Goal: Information Seeking & Learning: Learn about a topic

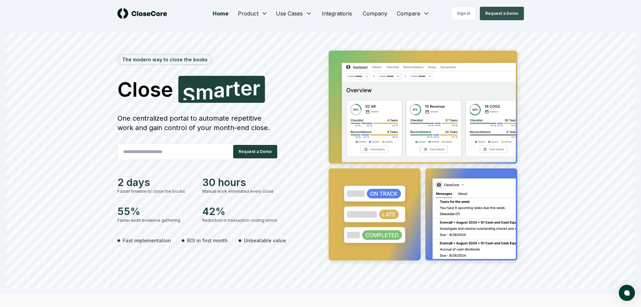
click at [499, 14] on button "Request a Demo" at bounding box center [502, 13] width 44 height 13
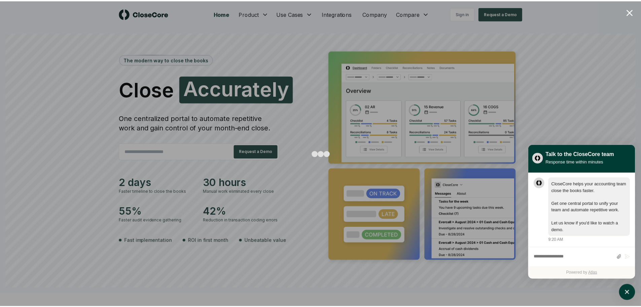
scroll to position [0, 0]
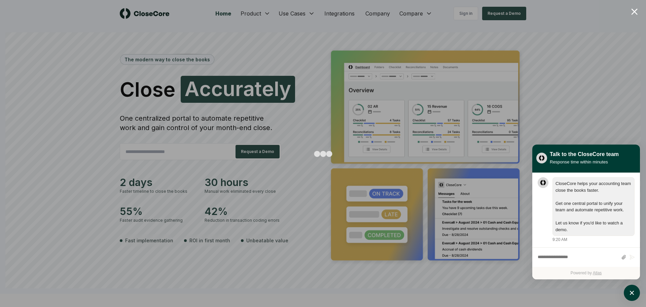
click at [634, 12] on div at bounding box center [634, 11] width 6 height 6
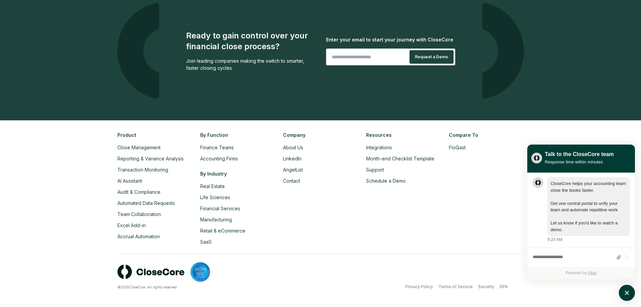
scroll to position [1556, 0]
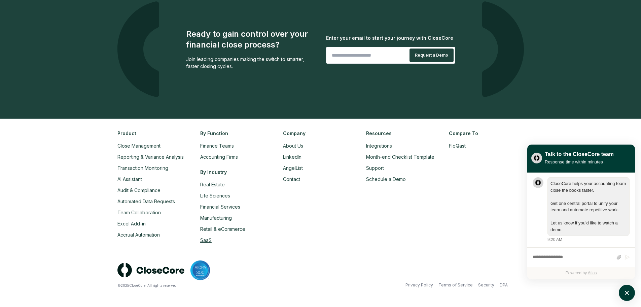
click at [206, 240] on link "SaaS" at bounding box center [205, 240] width 11 height 6
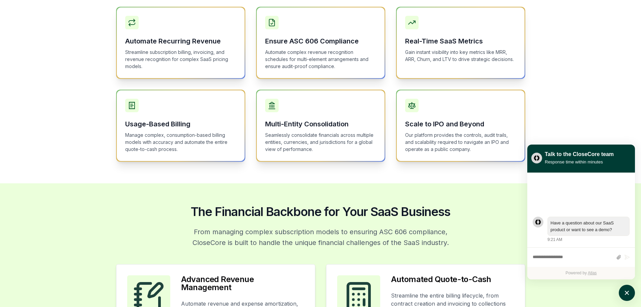
scroll to position [236, 0]
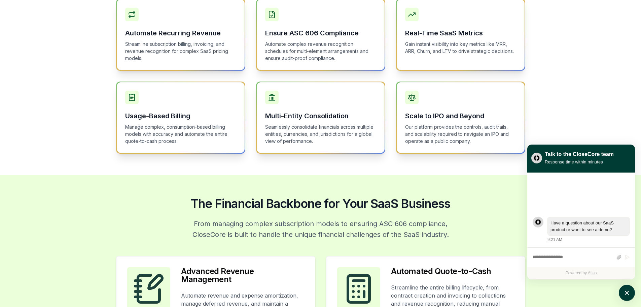
click at [556, 256] on textarea "atlas-composer" at bounding box center [573, 257] width 80 height 9
type textarea "**********"
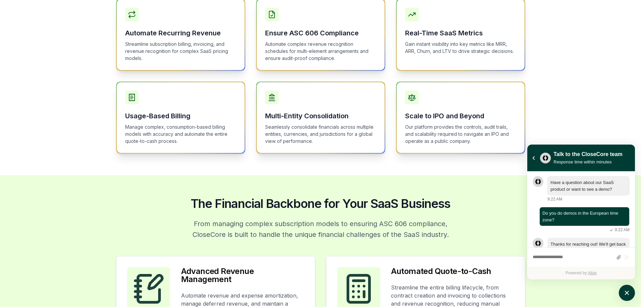
scroll to position [57, 0]
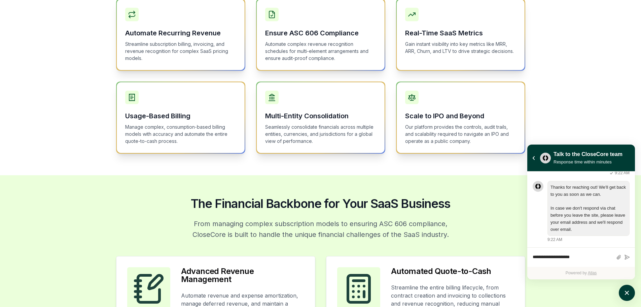
type textarea "**********"
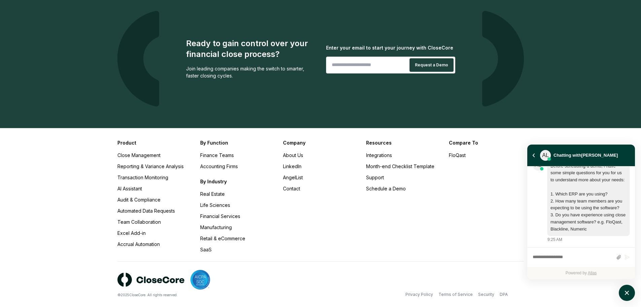
scroll to position [216, 0]
click at [562, 256] on textarea "atlas-composer" at bounding box center [573, 257] width 80 height 9
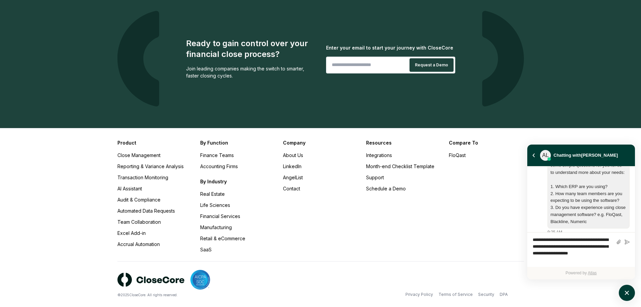
type textarea "**********"
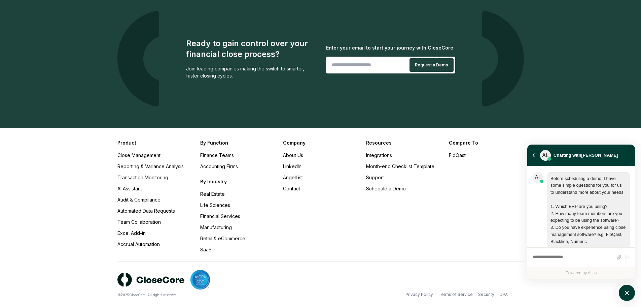
scroll to position [254, 0]
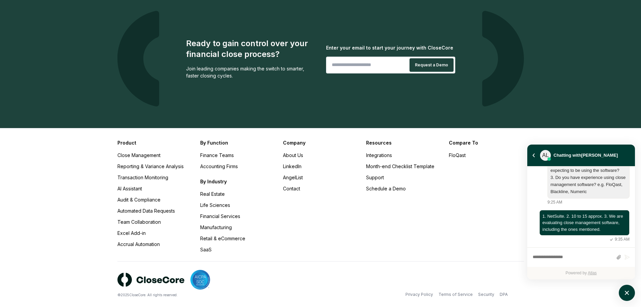
click at [573, 254] on textarea "atlas-composer" at bounding box center [573, 257] width 80 height 9
type textarea "**********"
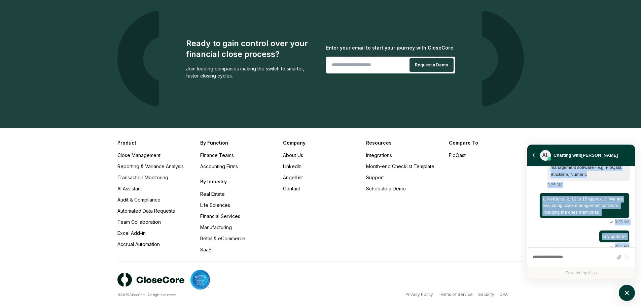
scroll to position [278, 0]
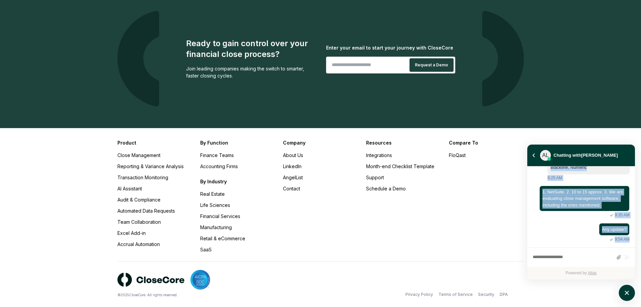
drag, startPoint x: 551, startPoint y: 177, endPoint x: 626, endPoint y: 237, distance: 96.0
click at [626, 237] on div "Have a question about our SaaS product or want to see a demo? 9:22 AM Do you do…" at bounding box center [581, 71] width 108 height 351
copy div "Have a question about our SaaS product or want to see a demo? 9:22 AM Do you do…"
click at [547, 234] on div "Any update? 9:54 AM" at bounding box center [585, 233] width 90 height 20
